Goal: Navigation & Orientation: Understand site structure

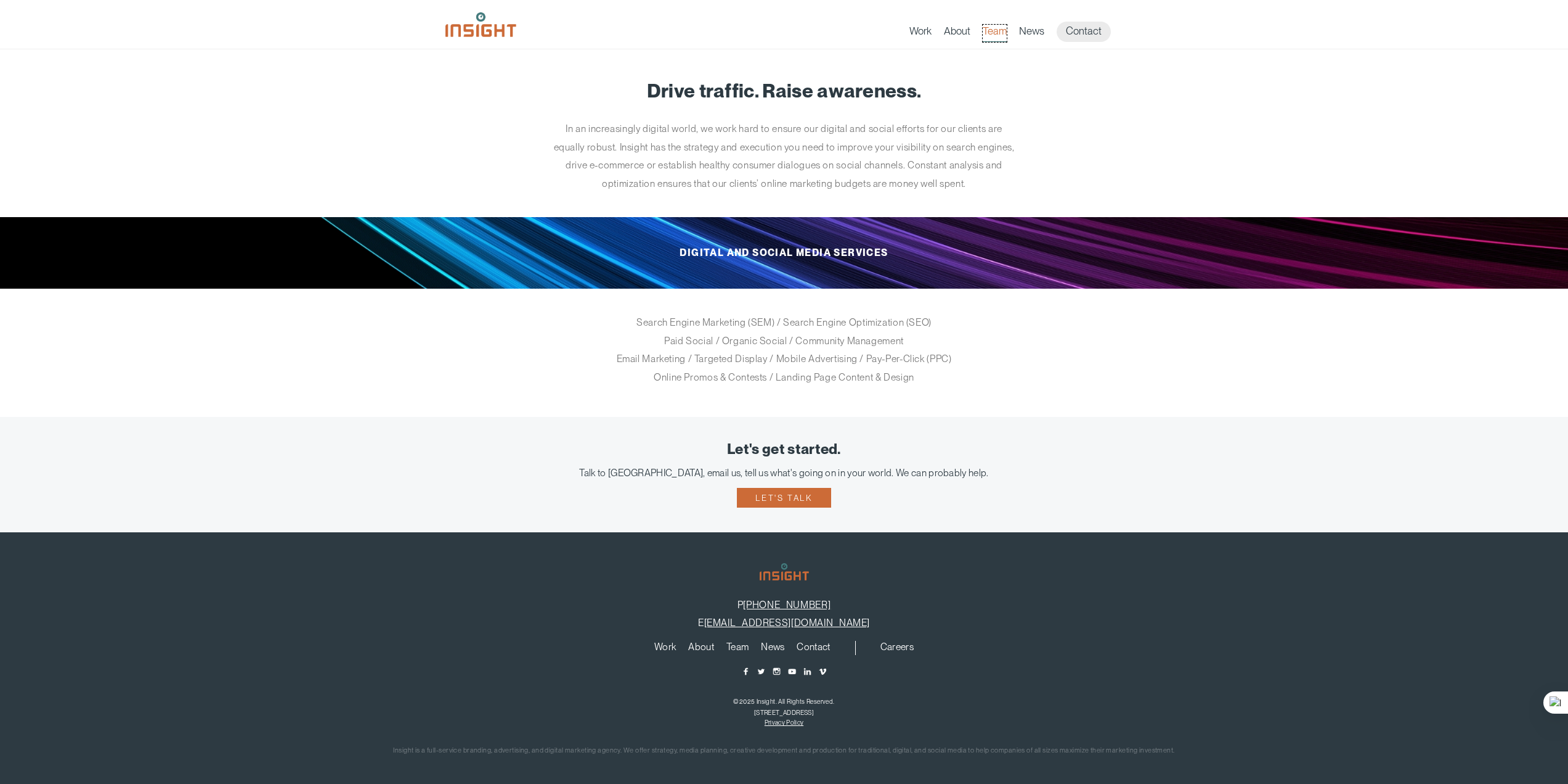
click at [994, 33] on link "Team" at bounding box center [996, 33] width 24 height 17
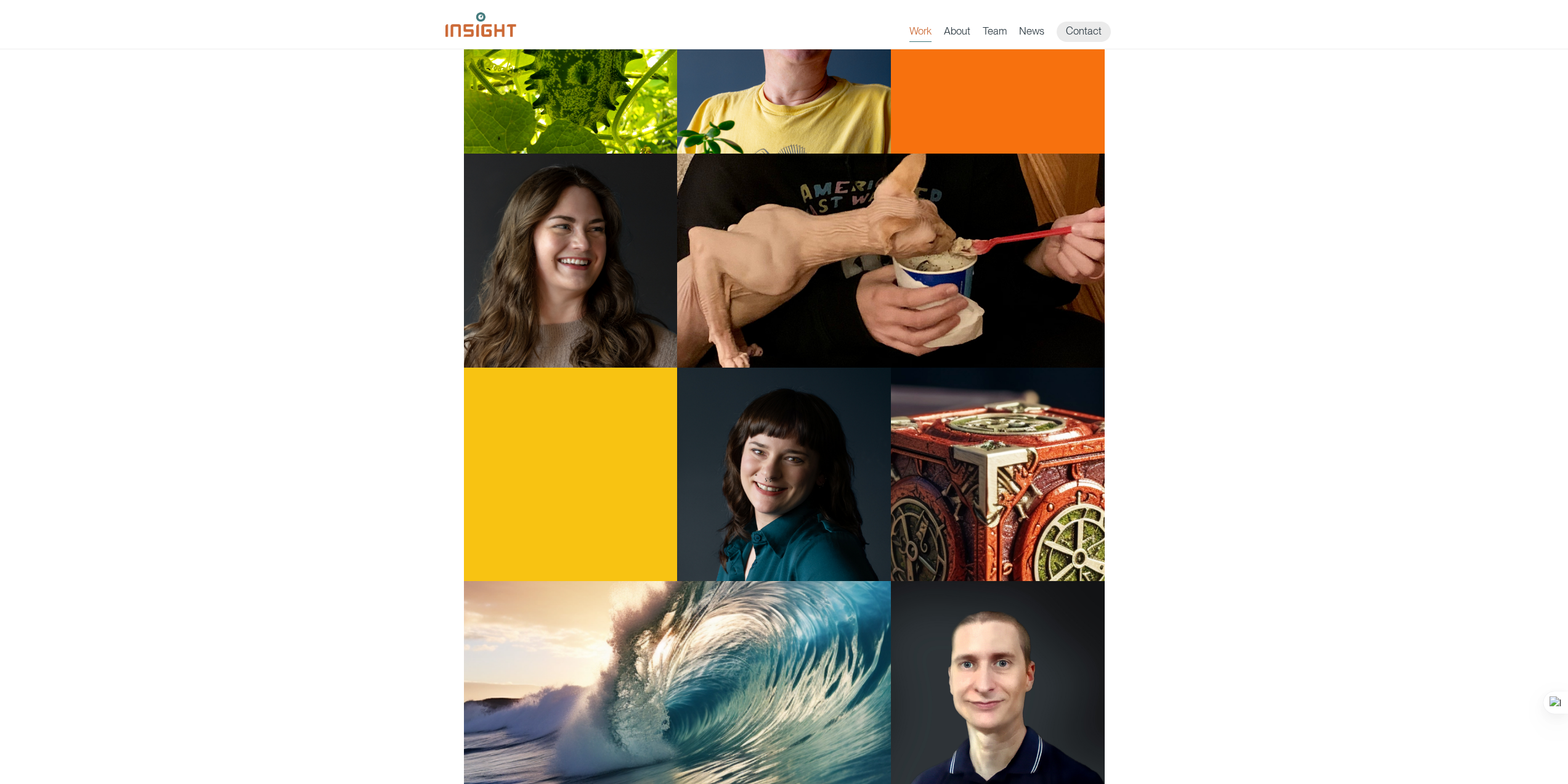
scroll to position [1295, 0]
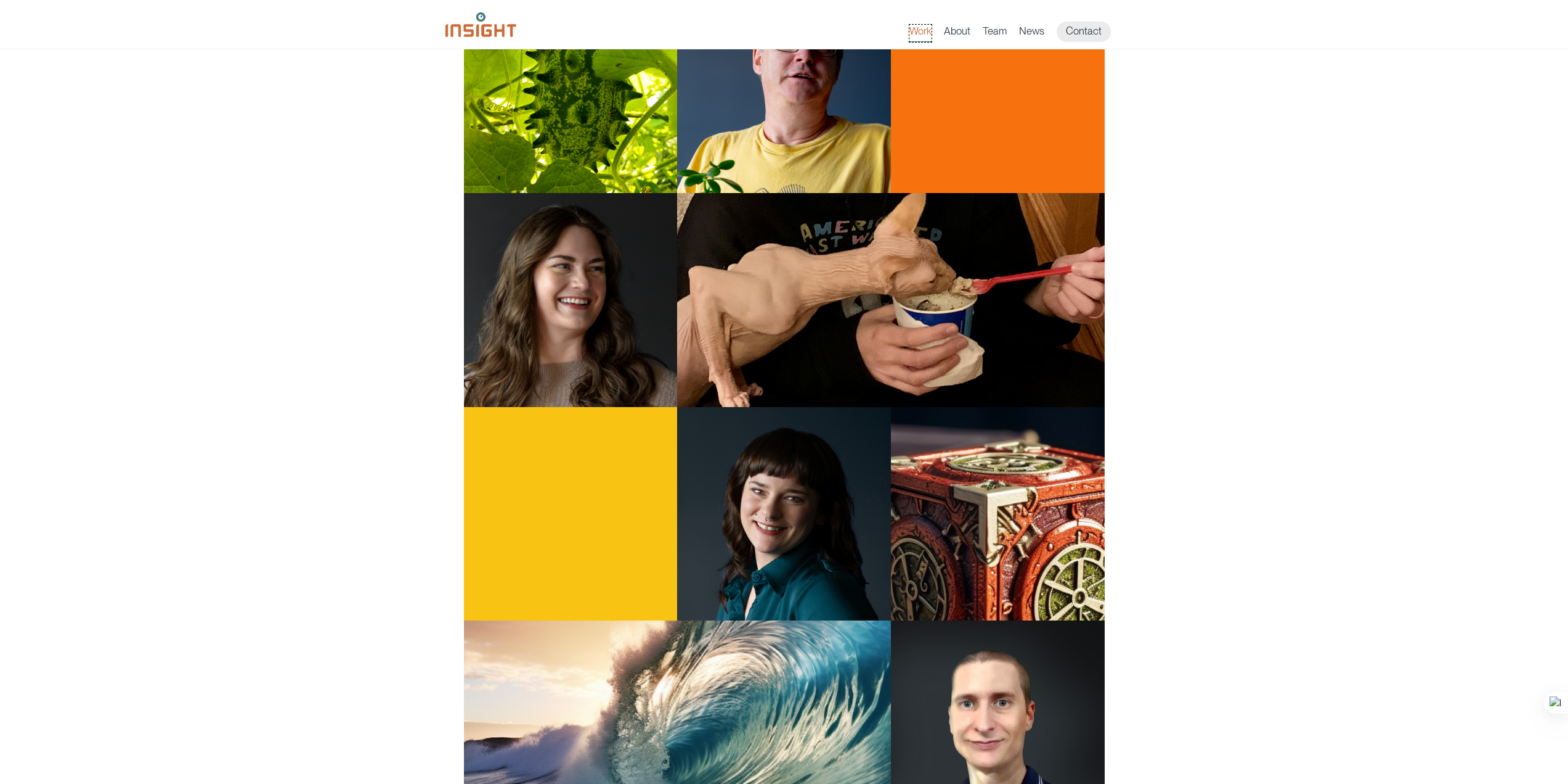
click at [927, 33] on link "Work" at bounding box center [921, 33] width 22 height 17
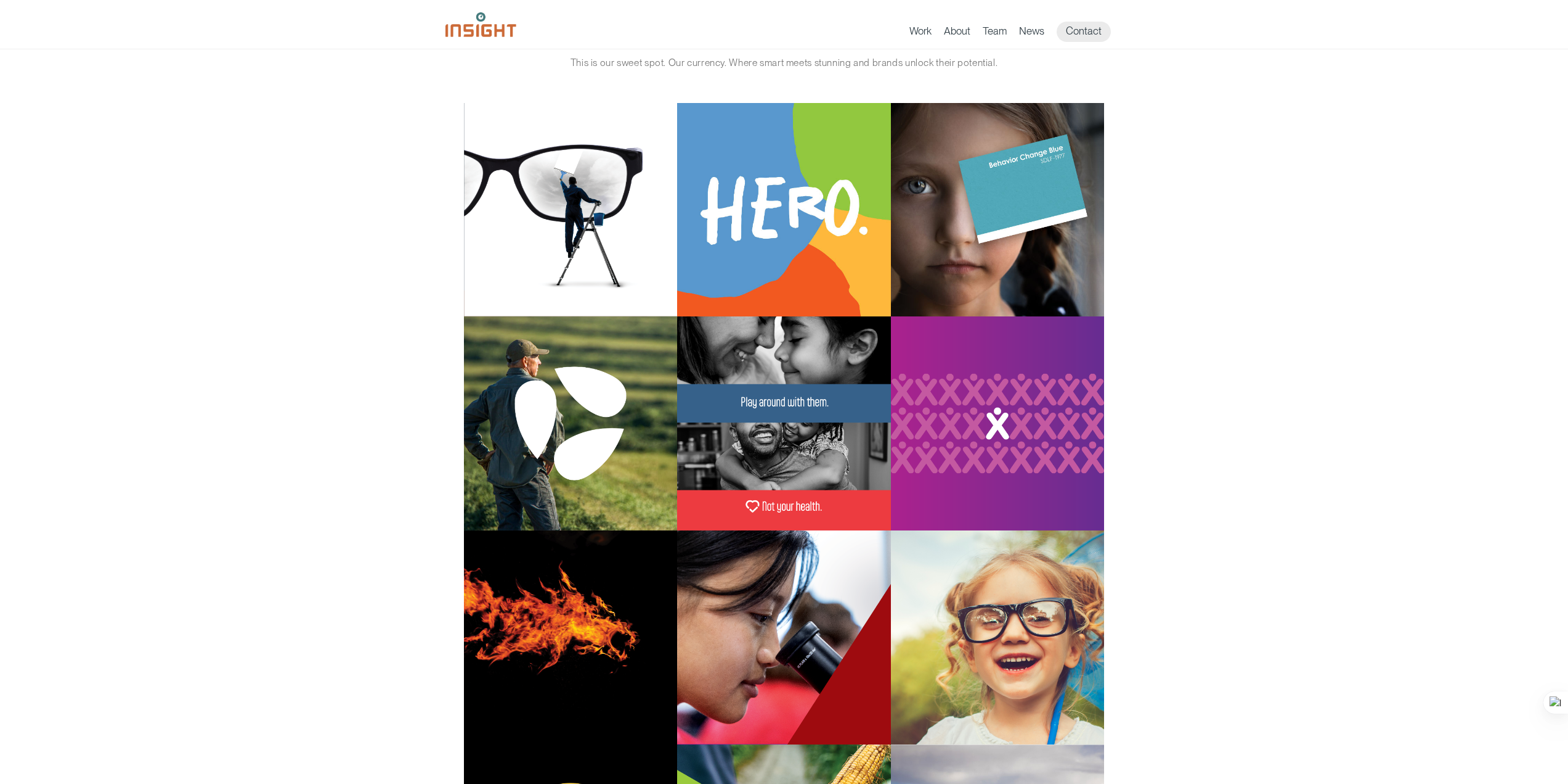
scroll to position [62, 0]
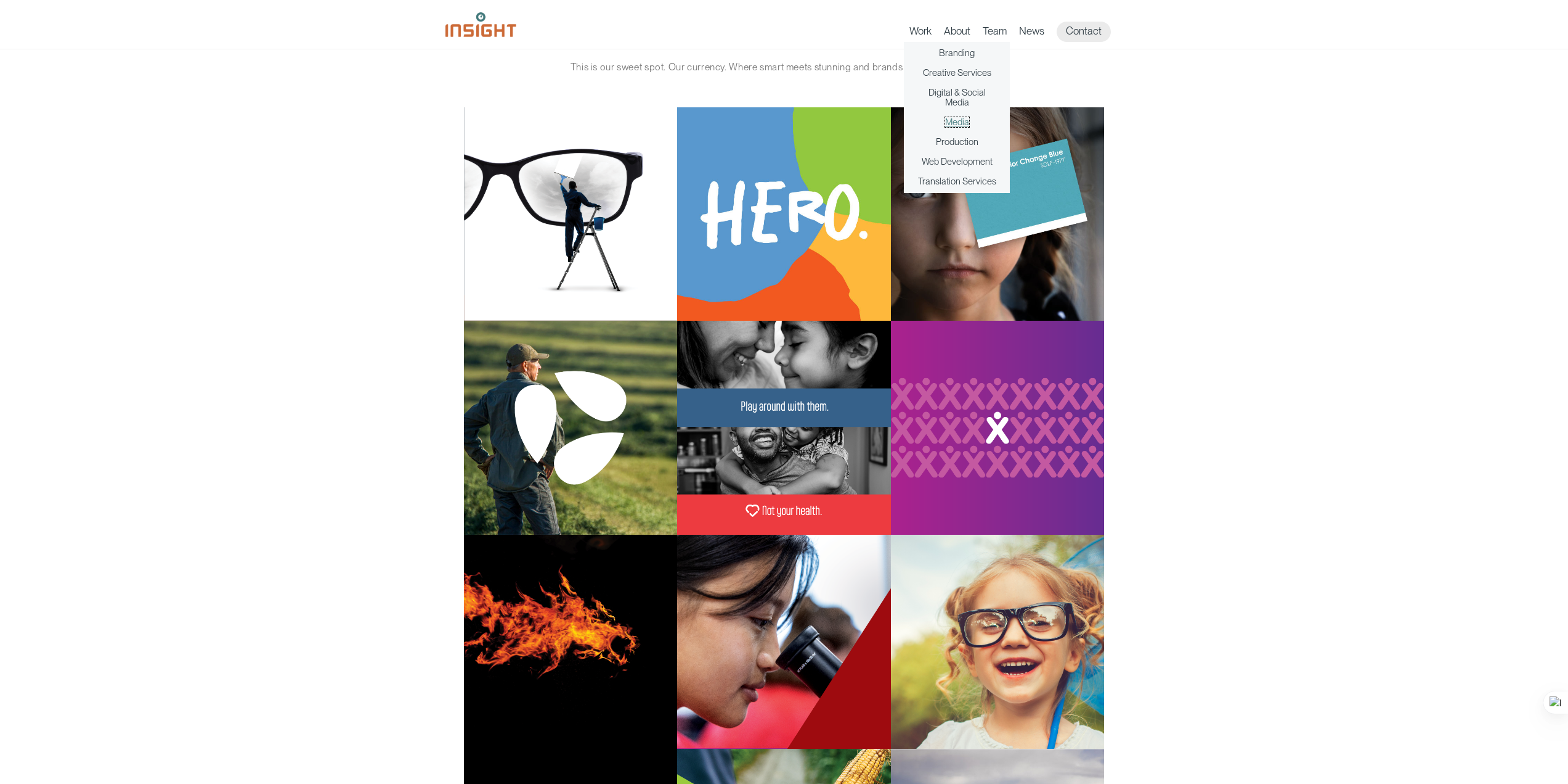
click at [961, 121] on link "Media" at bounding box center [957, 121] width 24 height 10
